Goal: Check status

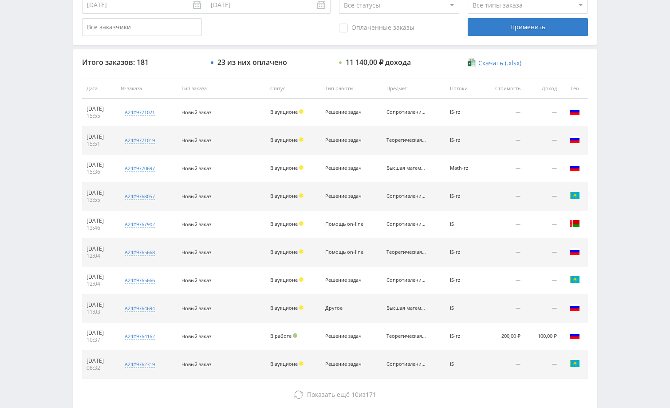
scroll to position [338, 0]
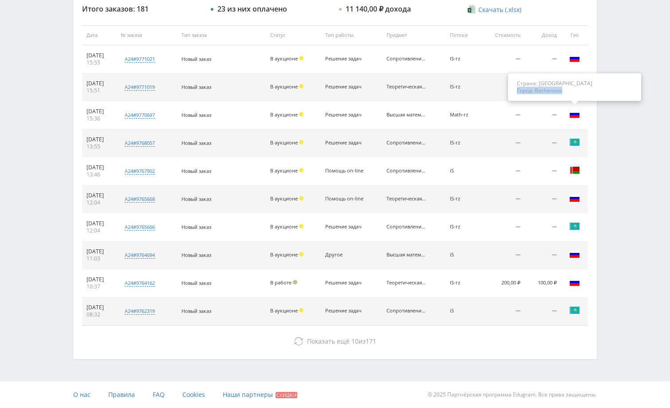
drag, startPoint x: 567, startPoint y: 90, endPoint x: 516, endPoint y: 93, distance: 51.2
click at [516, 93] on div "Страна: [GEOGRAPHIC_DATA] Город: [GEOGRAPHIC_DATA]" at bounding box center [574, 87] width 133 height 28
click at [645, 181] on div "Telegram-канал Инструменты База знаний Ваш менеджер: [PERSON_NAME] Alex Online …" at bounding box center [335, 34] width 670 height 745
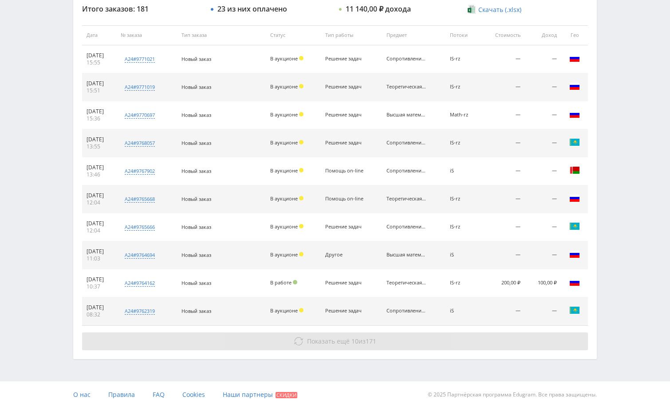
click at [548, 336] on button "Показать ещё 10 из 171" at bounding box center [335, 341] width 506 height 18
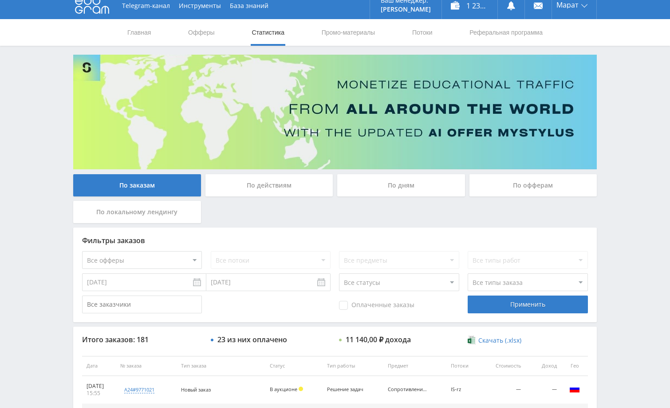
scroll to position [0, 0]
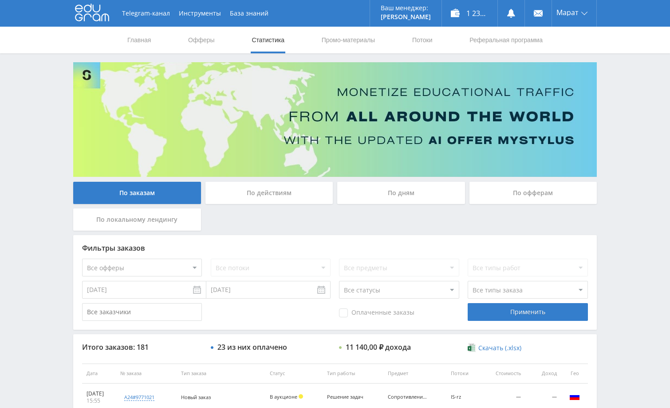
click at [406, 196] on div "По дням" at bounding box center [401, 193] width 128 height 22
click at [0, 0] on input "По дням" at bounding box center [0, 0] width 0 height 0
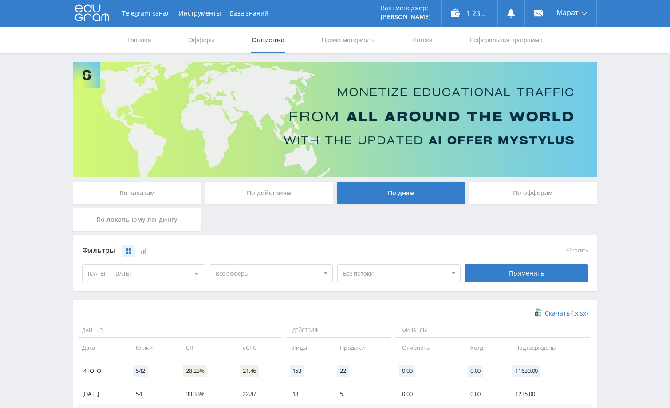
click at [148, 190] on div "По заказам" at bounding box center [137, 193] width 128 height 22
click at [140, 198] on div "По заказам" at bounding box center [137, 193] width 128 height 22
click at [0, 0] on input "По заказам" at bounding box center [0, 0] width 0 height 0
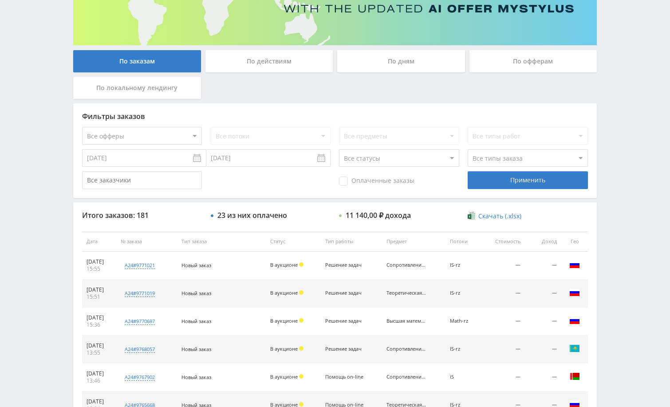
scroll to position [133, 0]
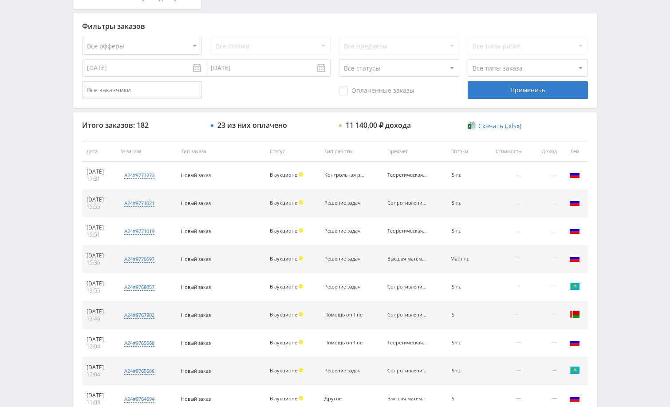
scroll to position [222, 0]
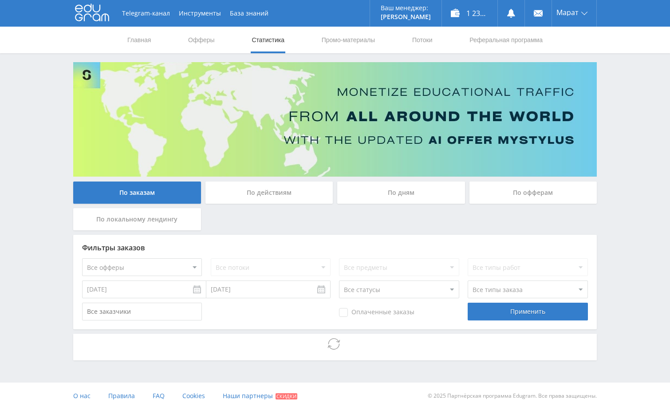
click at [634, 171] on div "Telegram-канал Инструменты База знаний Ваш менеджер: [PERSON_NAME] Alex Online …" at bounding box center [335, 204] width 670 height 409
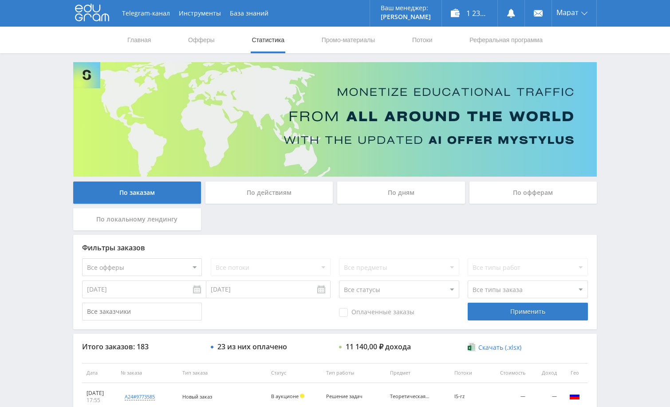
click at [643, 98] on div "Telegram-канал Инструменты База знаний Ваш менеджер: Alex Alex Online @edugram_…" at bounding box center [335, 372] width 670 height 745
